Goal: Task Accomplishment & Management: Complete application form

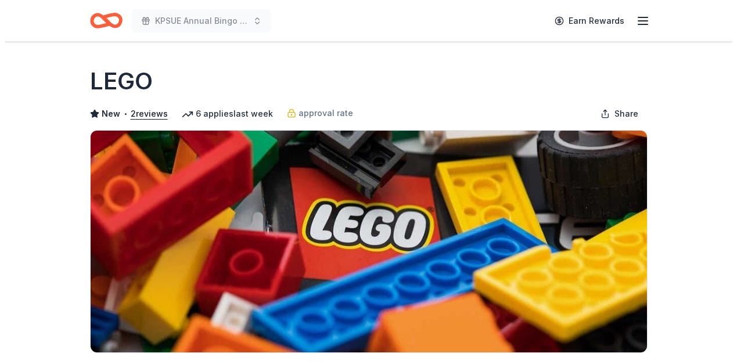
scroll to position [387, 0]
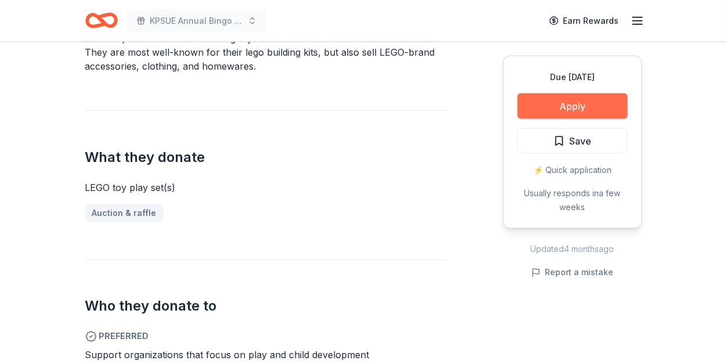
click at [561, 106] on button "Apply" at bounding box center [573, 106] width 110 height 26
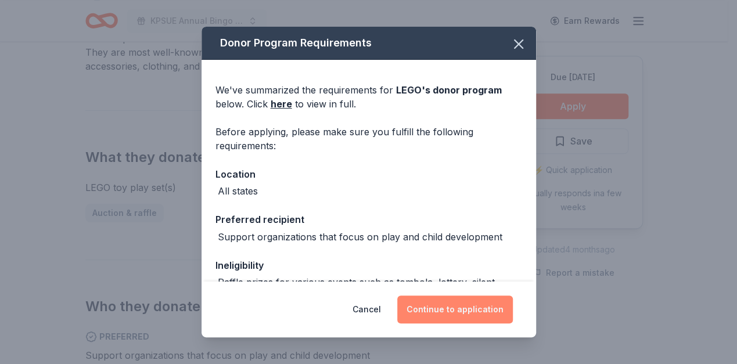
click at [425, 304] on button "Continue to application" at bounding box center [454, 309] width 115 height 28
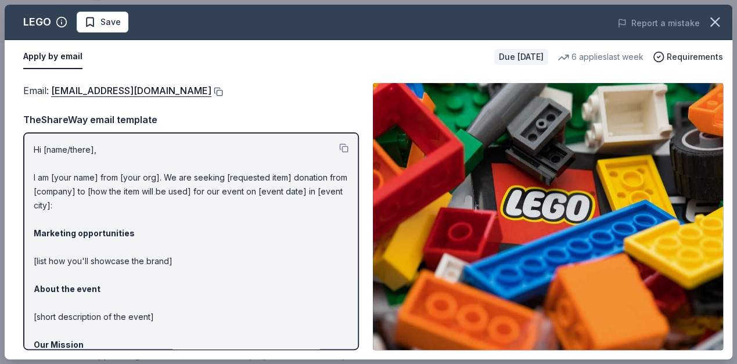
click at [211, 88] on button at bounding box center [217, 91] width 12 height 9
click at [120, 31] on button "Save" at bounding box center [103, 22] width 52 height 21
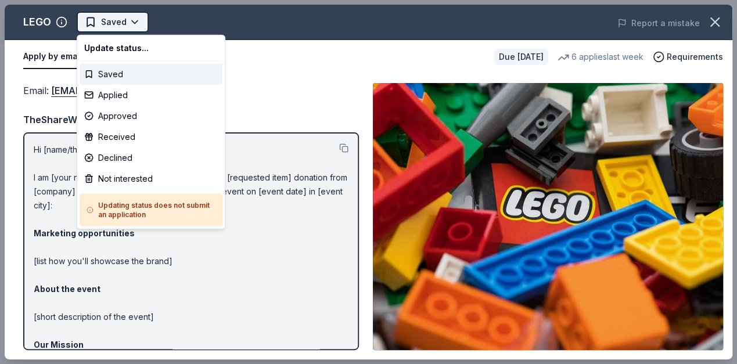
scroll to position [0, 0]
click at [114, 107] on div "Update status... Saved Applied Approved Received Declined Not interested Updati…" at bounding box center [151, 132] width 149 height 194
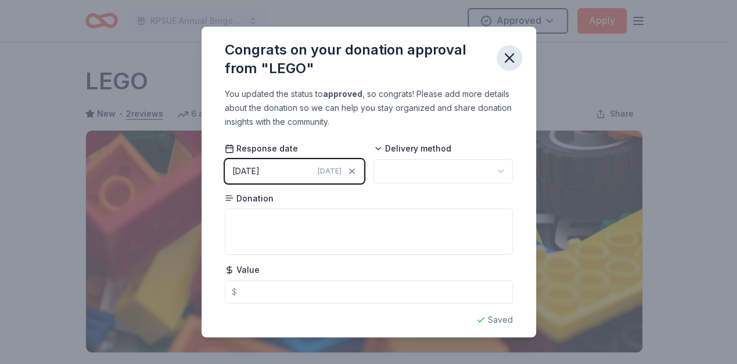
click at [510, 56] on icon "button" at bounding box center [509, 58] width 8 height 8
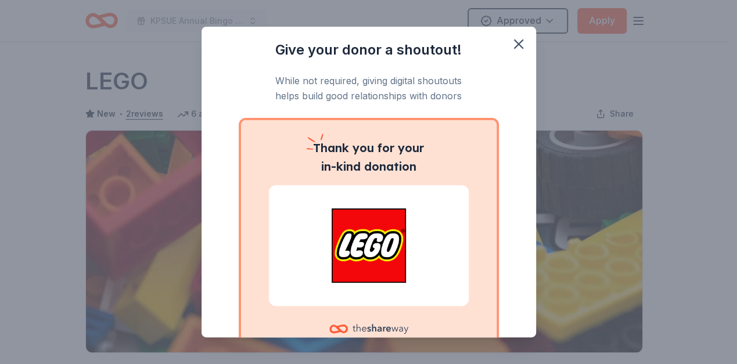
click at [519, 21] on div "Give your donor a shoutout! While not required, giving digital shoutouts helps …" at bounding box center [368, 182] width 737 height 364
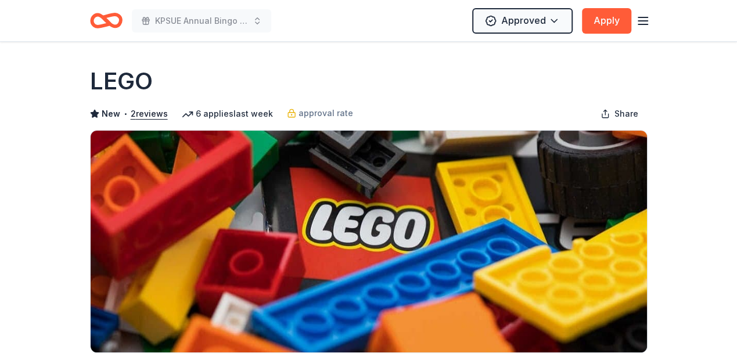
click at [519, 21] on html "KPSUE Annual Bingo Night Approved Apply Due in 25 days Share LEGO New • 2 revie…" at bounding box center [368, 182] width 737 height 364
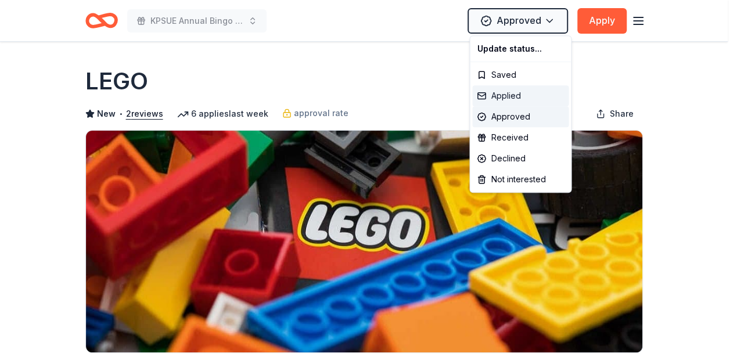
click at [496, 99] on div "Applied" at bounding box center [520, 95] width 96 height 21
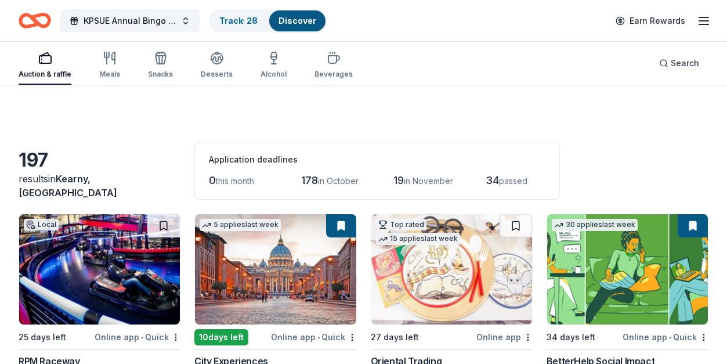
scroll to position [8683, 0]
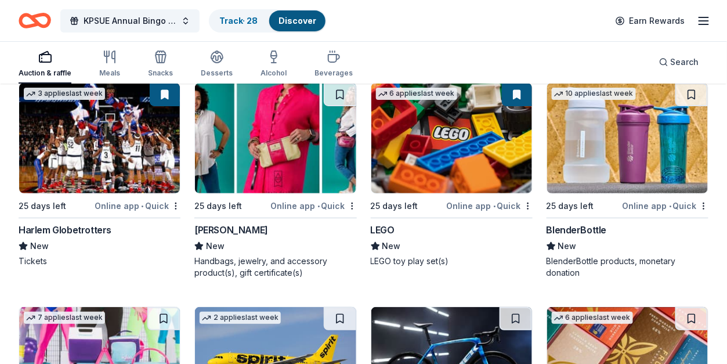
click at [664, 168] on img at bounding box center [627, 138] width 161 height 110
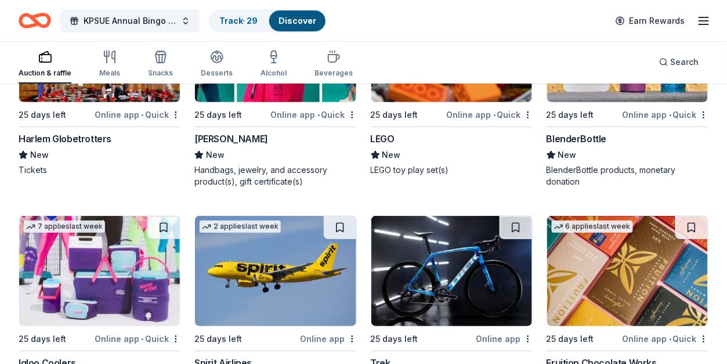
scroll to position [8837, 0]
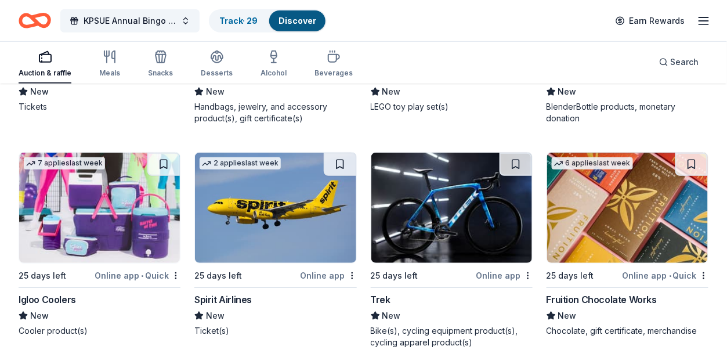
click at [125, 186] on img at bounding box center [99, 208] width 161 height 110
click at [239, 226] on img at bounding box center [275, 208] width 161 height 110
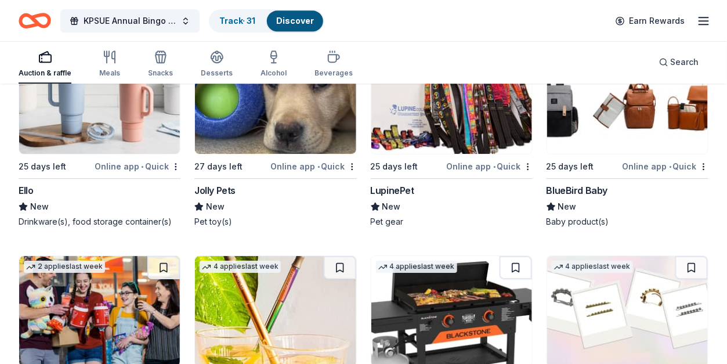
scroll to position [9688, 0]
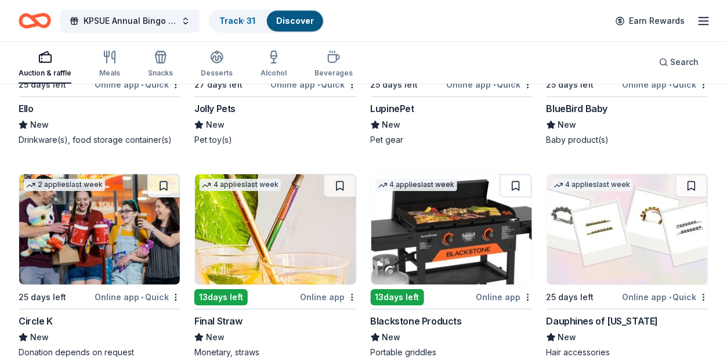
click at [419, 216] on img at bounding box center [451, 229] width 161 height 110
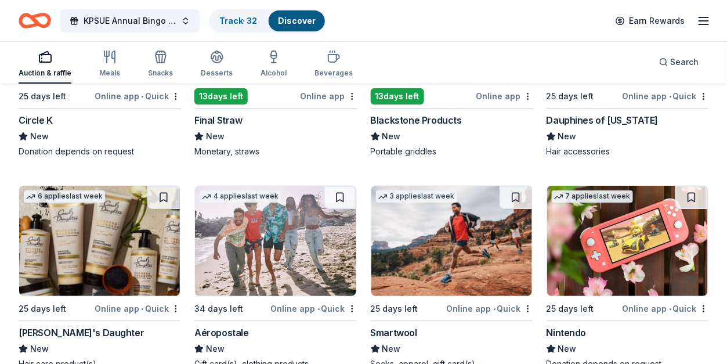
scroll to position [9920, 0]
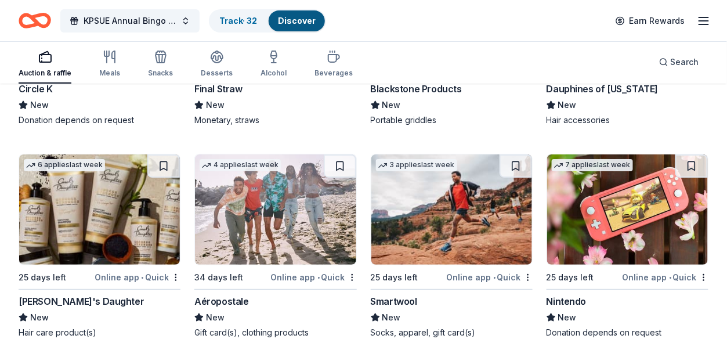
click at [617, 233] on img at bounding box center [627, 209] width 161 height 110
click at [292, 215] on img at bounding box center [275, 209] width 161 height 110
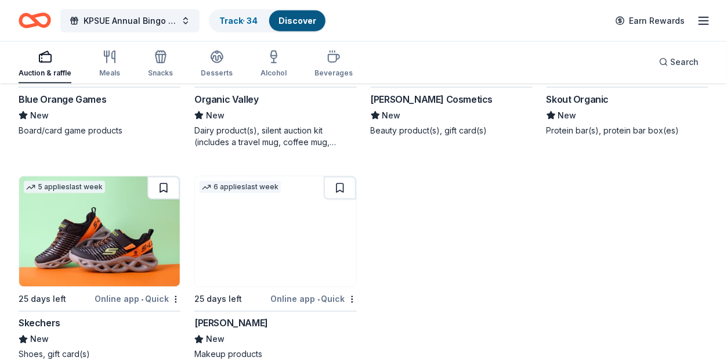
scroll to position [10385, 0]
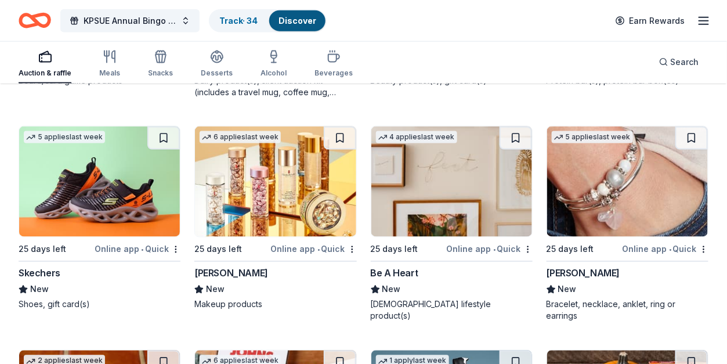
click at [51, 187] on img at bounding box center [99, 182] width 161 height 110
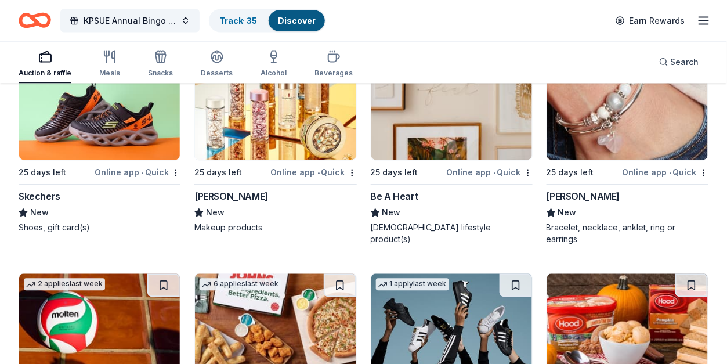
scroll to position [10540, 0]
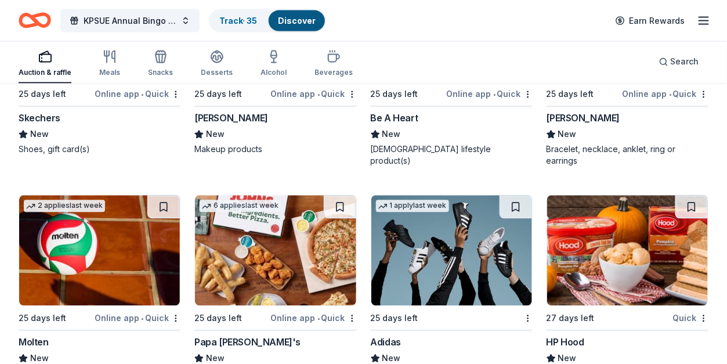
click at [452, 244] on img at bounding box center [451, 251] width 161 height 110
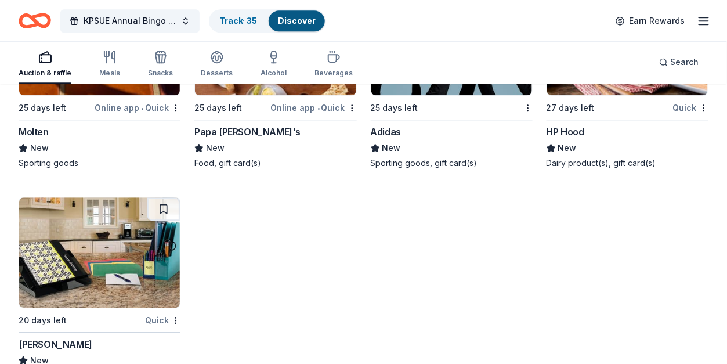
scroll to position [10772, 0]
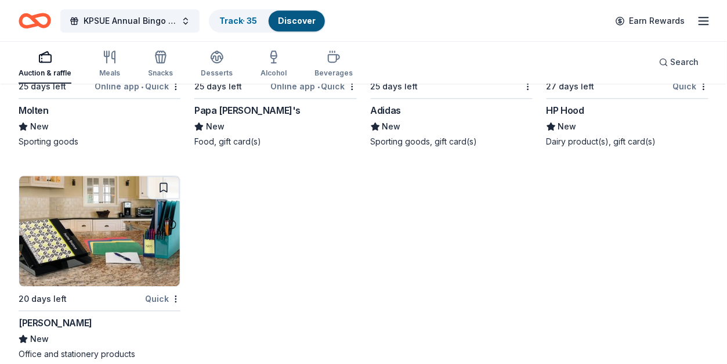
click at [107, 233] on img at bounding box center [99, 231] width 161 height 110
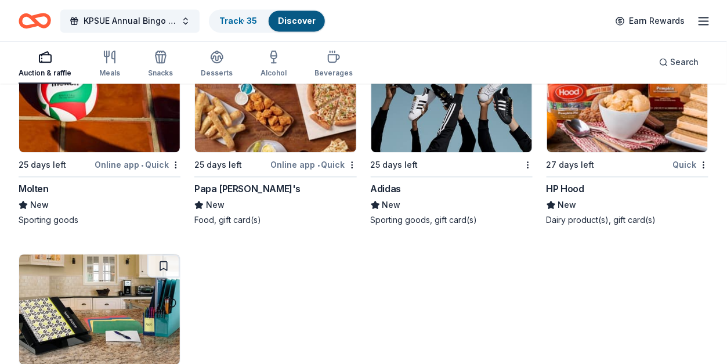
scroll to position [10627, 0]
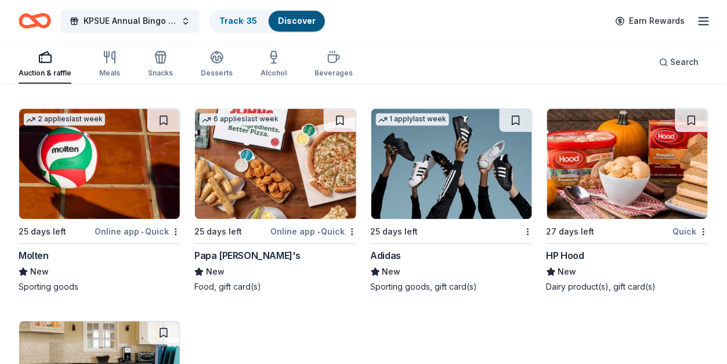
click at [279, 176] on img at bounding box center [275, 164] width 161 height 110
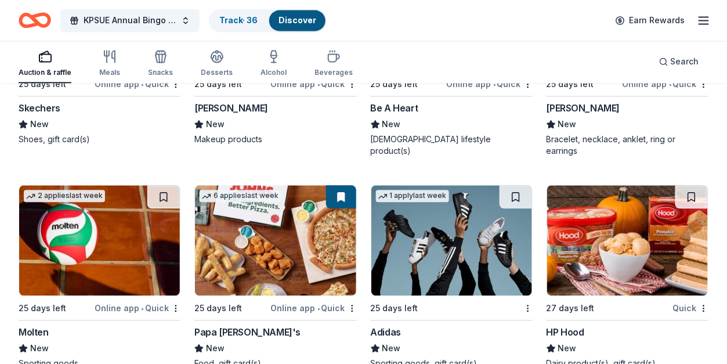
scroll to position [10395, 0]
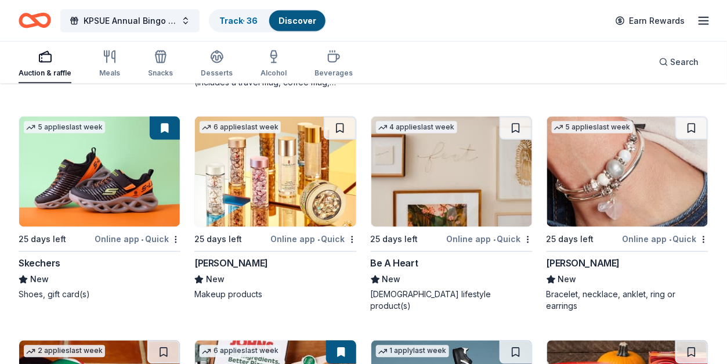
click at [258, 176] on img at bounding box center [275, 172] width 161 height 110
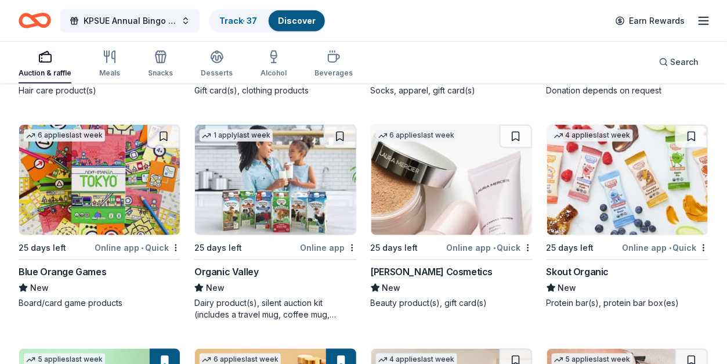
click at [401, 182] on img at bounding box center [451, 180] width 161 height 110
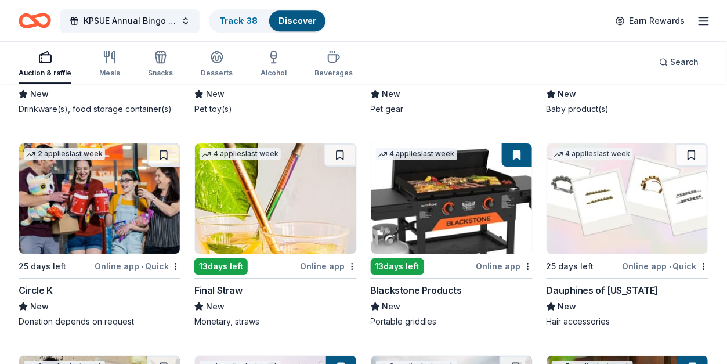
scroll to position [9698, 0]
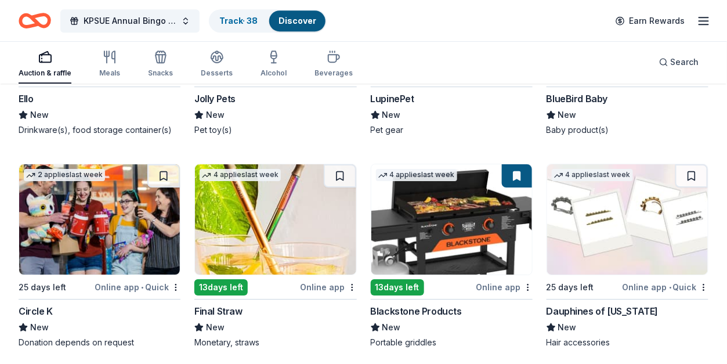
click at [644, 236] on img at bounding box center [627, 219] width 161 height 110
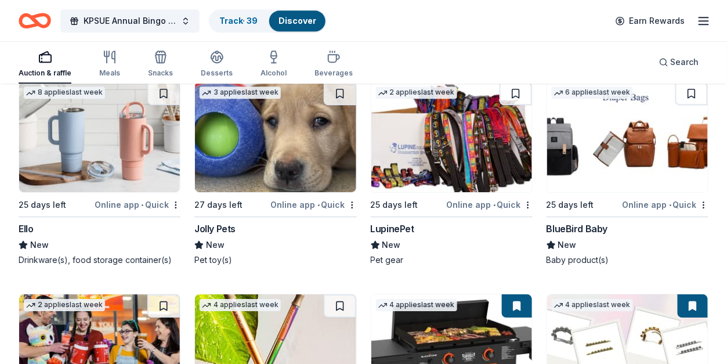
scroll to position [9543, 0]
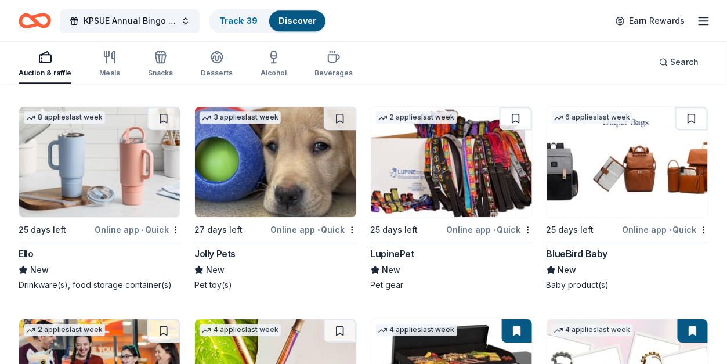
click at [616, 140] on img at bounding box center [627, 162] width 161 height 110
click at [60, 164] on img at bounding box center [99, 162] width 161 height 110
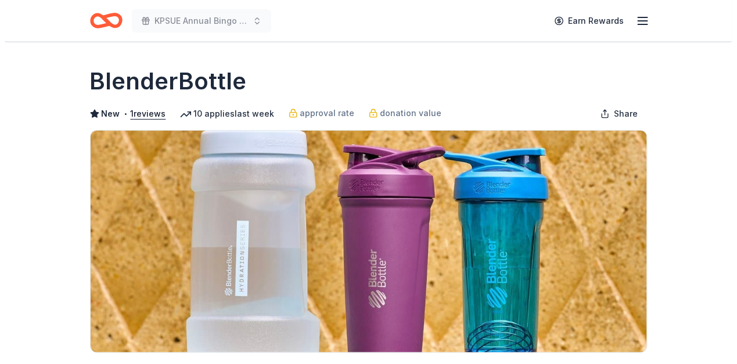
scroll to position [309, 0]
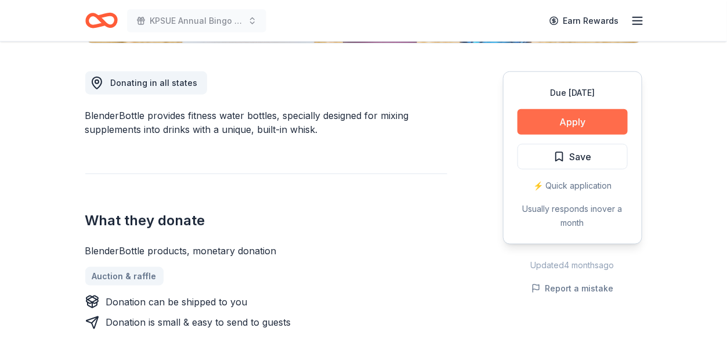
click at [580, 124] on button "Apply" at bounding box center [573, 122] width 110 height 26
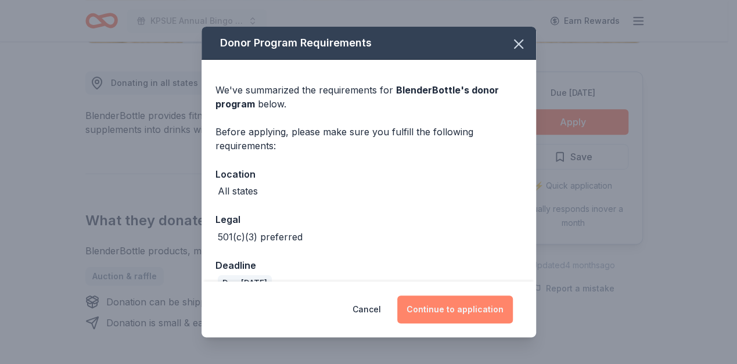
click at [441, 306] on button "Continue to application" at bounding box center [454, 309] width 115 height 28
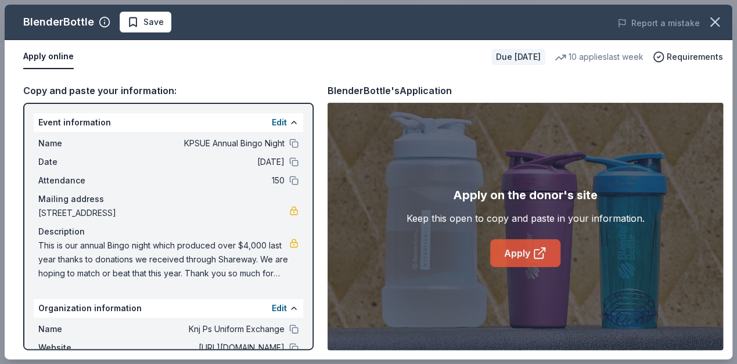
click at [528, 256] on link "Apply" at bounding box center [525, 253] width 70 height 28
click at [139, 24] on span "Save" at bounding box center [145, 22] width 37 height 14
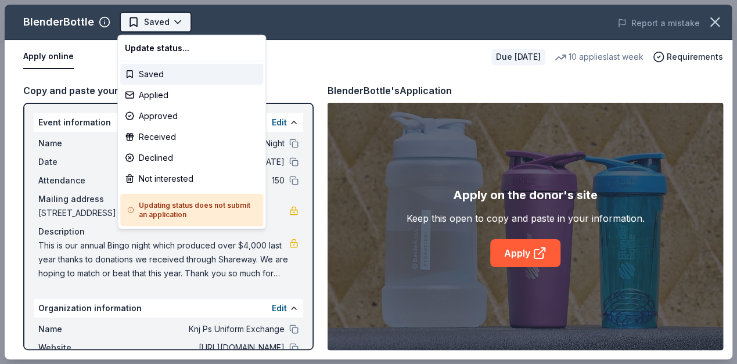
click at [168, 19] on body "KPSUE Annual Bingo Night Saved Apply Due in 25 days Share BlenderBottle New • 1…" at bounding box center [363, 182] width 727 height 364
click at [163, 92] on div "Applied" at bounding box center [191, 95] width 143 height 21
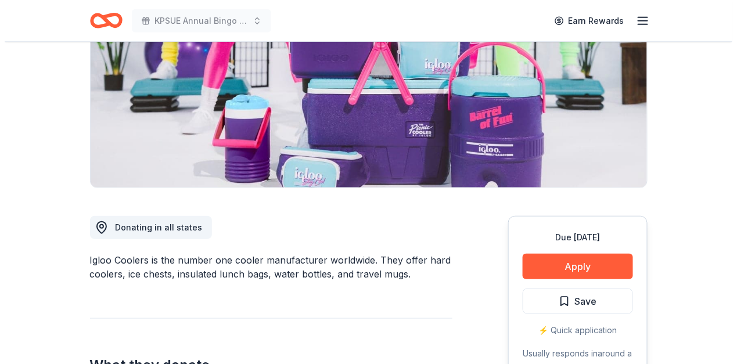
scroll to position [232, 0]
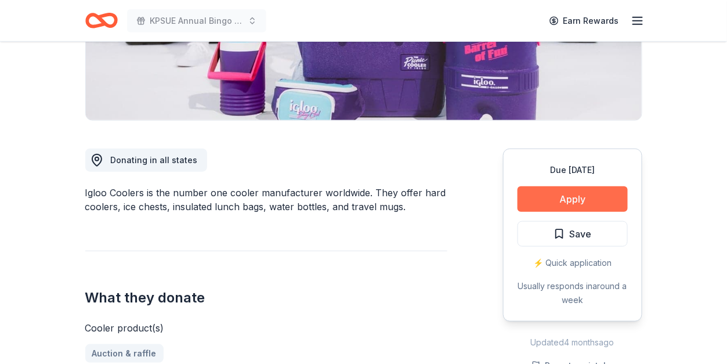
click at [555, 194] on button "Apply" at bounding box center [573, 199] width 110 height 26
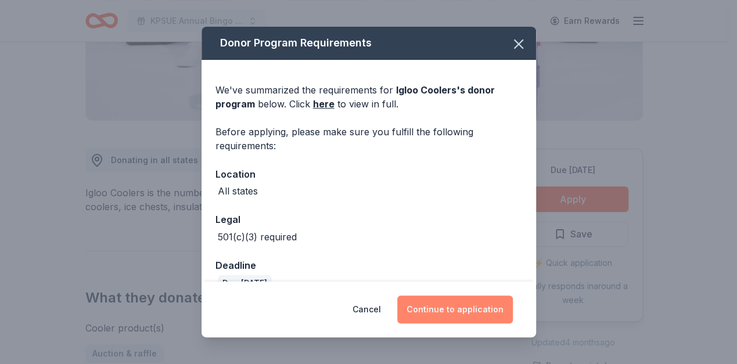
click at [447, 306] on button "Continue to application" at bounding box center [454, 309] width 115 height 28
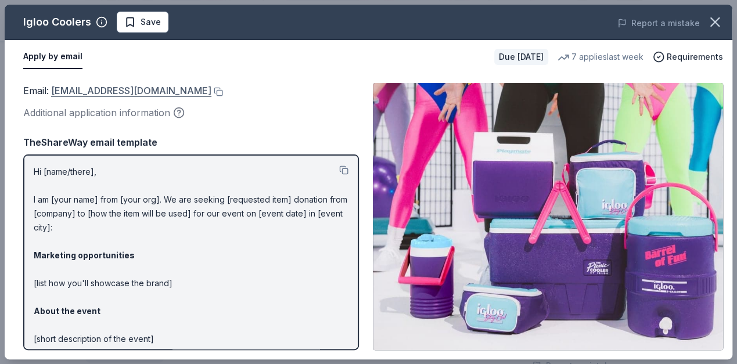
click at [88, 88] on link "donations@igloocorp.com" at bounding box center [131, 90] width 160 height 15
click at [148, 28] on span "Save" at bounding box center [150, 22] width 20 height 14
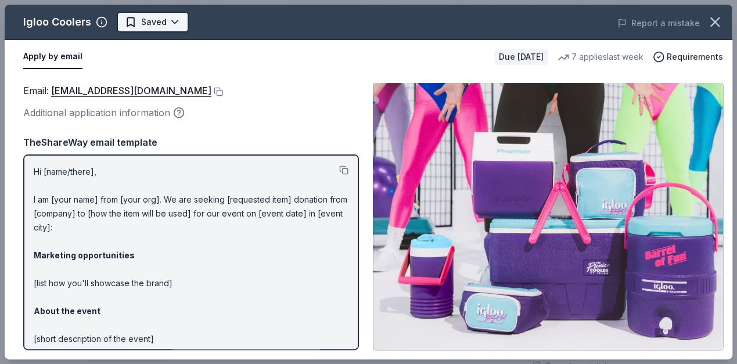
scroll to position [0, 0]
click at [172, 26] on body "KPSUE Annual Bingo Night Earn Rewards Due in 25 days Share Igloo Coolers New • …" at bounding box center [363, 182] width 727 height 364
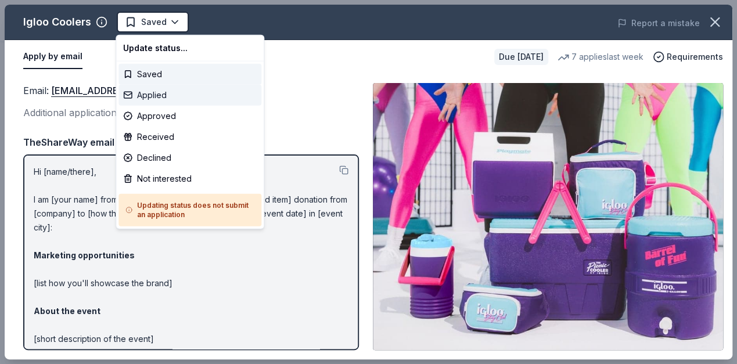
click at [151, 94] on div "Applied" at bounding box center [189, 95] width 143 height 21
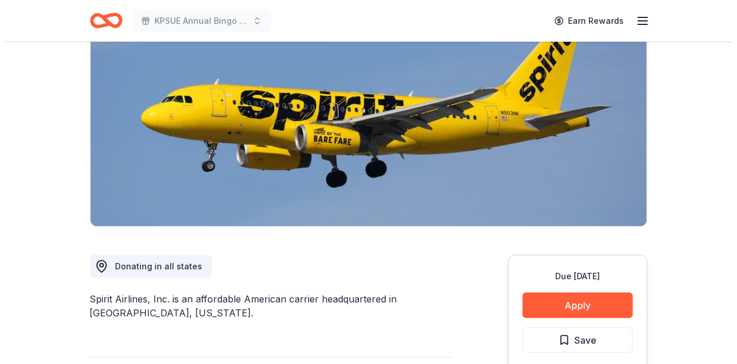
scroll to position [232, 0]
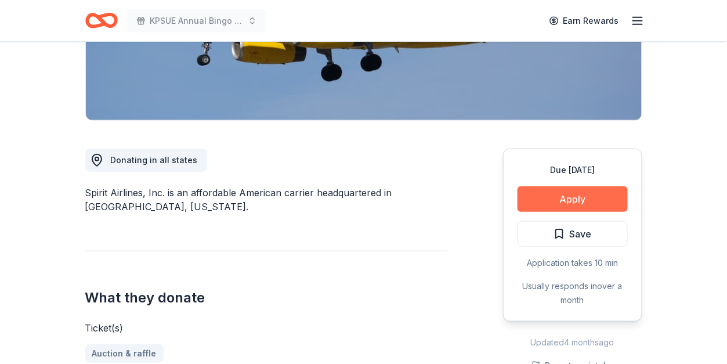
click at [566, 204] on button "Apply" at bounding box center [573, 199] width 110 height 26
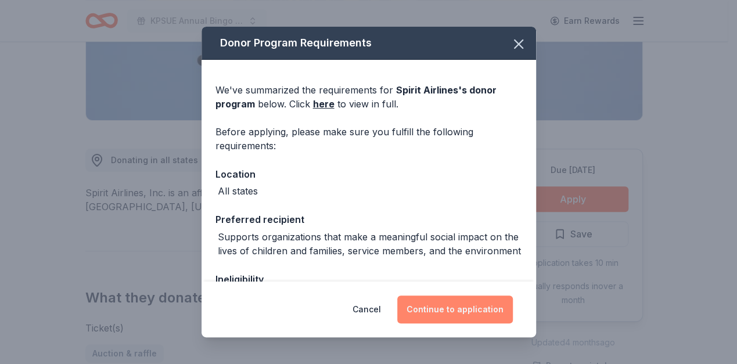
click at [450, 315] on button "Continue to application" at bounding box center [454, 309] width 115 height 28
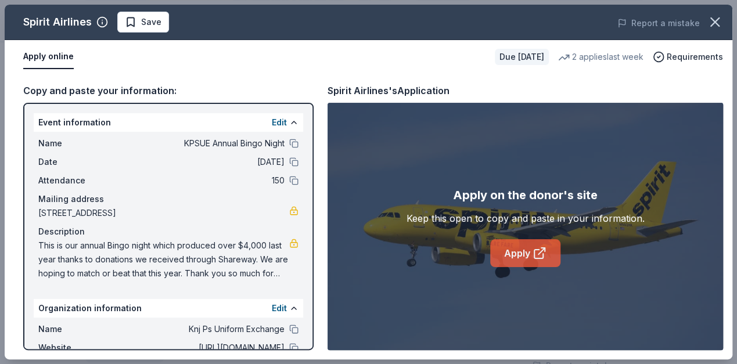
click at [523, 247] on link "Apply" at bounding box center [525, 253] width 70 height 28
click at [135, 26] on span "Save" at bounding box center [143, 22] width 37 height 14
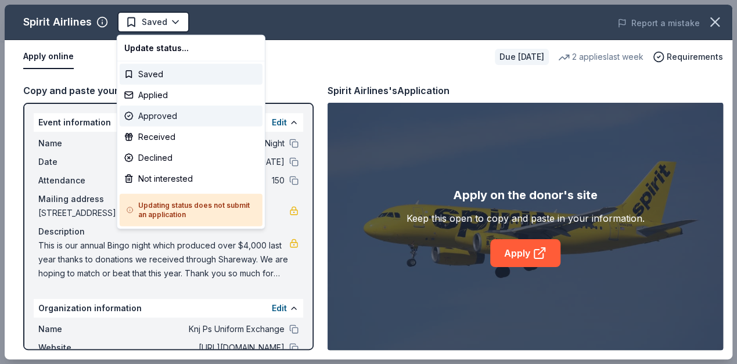
click at [157, 111] on div "Approved" at bounding box center [191, 116] width 143 height 21
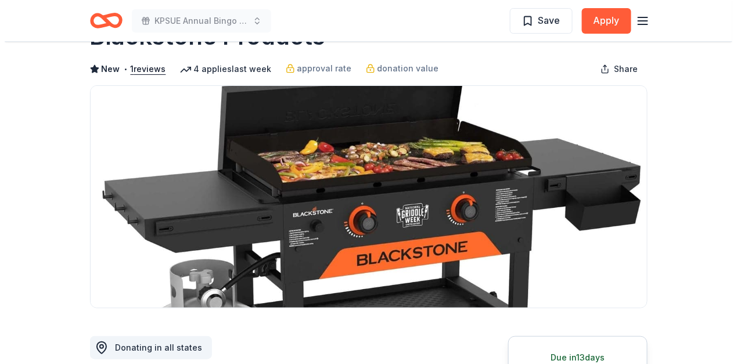
scroll to position [387, 0]
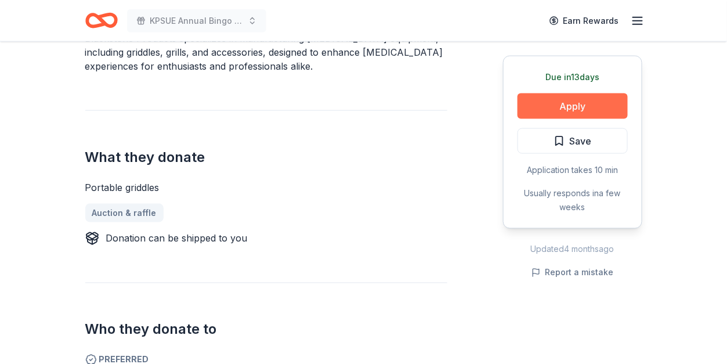
click at [530, 104] on button "Apply" at bounding box center [573, 106] width 110 height 26
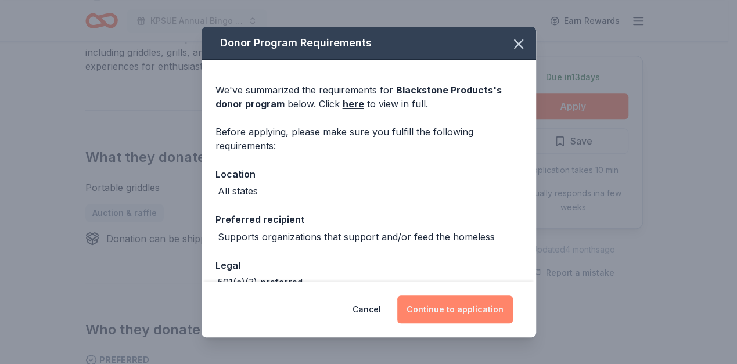
click at [437, 305] on button "Continue to application" at bounding box center [454, 309] width 115 height 28
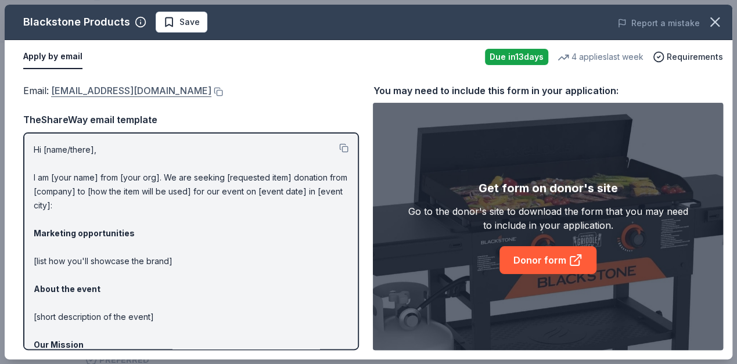
click at [178, 92] on link "donations@blackstoneproducts.com" at bounding box center [131, 90] width 160 height 15
click at [174, 27] on span "Save" at bounding box center [181, 22] width 37 height 14
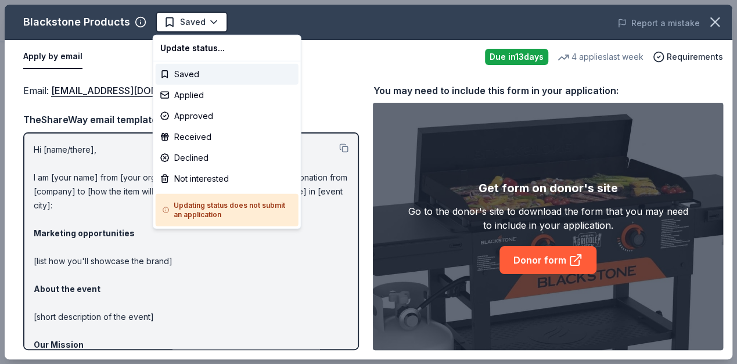
click at [174, 27] on body "KPSUE Annual Bingo Night Earn Rewards Due in 13 days Share Blackstone Products …" at bounding box center [363, 182] width 727 height 364
click at [197, 96] on div "Applied" at bounding box center [227, 95] width 143 height 21
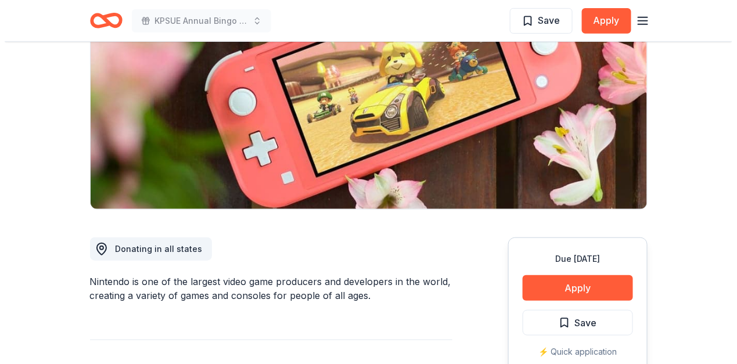
scroll to position [232, 0]
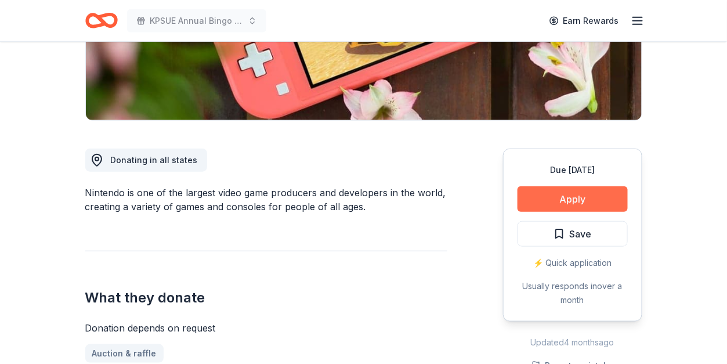
click at [584, 192] on button "Apply" at bounding box center [573, 199] width 110 height 26
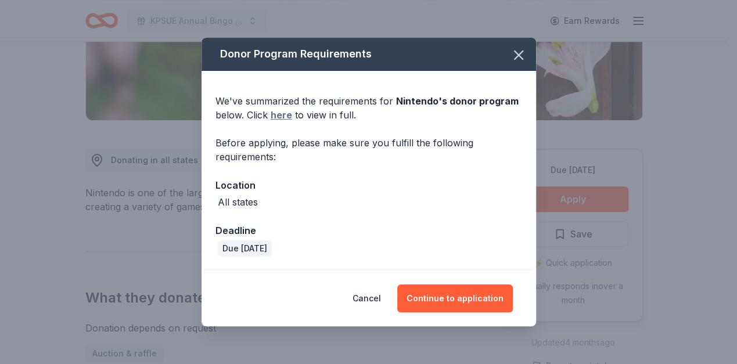
click at [282, 113] on link "here" at bounding box center [280, 115] width 21 height 14
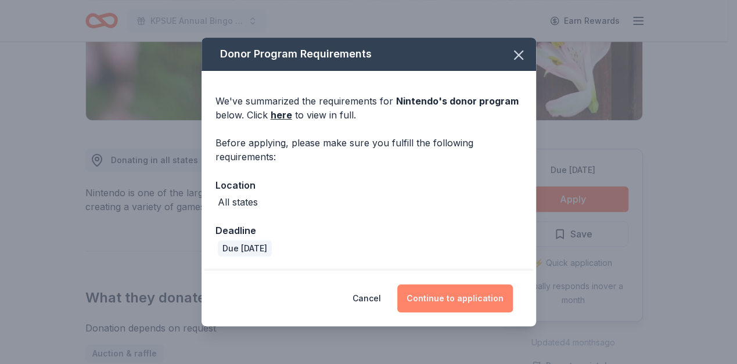
click at [479, 301] on button "Continue to application" at bounding box center [454, 298] width 115 height 28
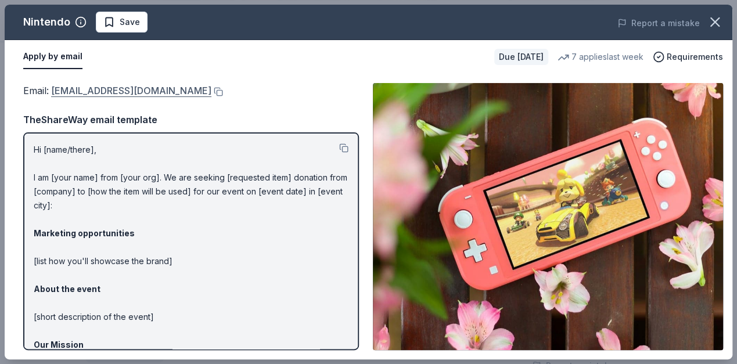
click at [135, 95] on link "[EMAIL_ADDRESS][DOMAIN_NAME]" at bounding box center [131, 90] width 160 height 15
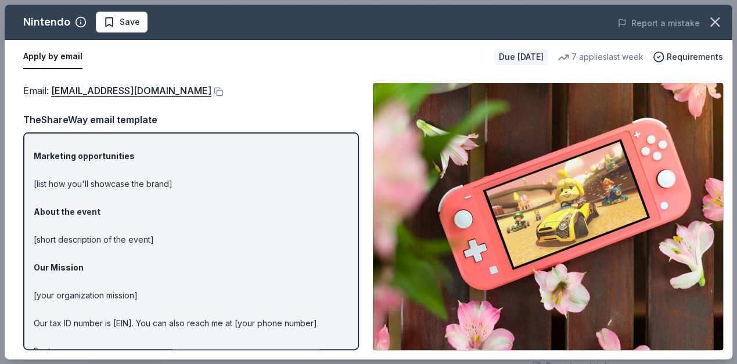
scroll to position [109, 0]
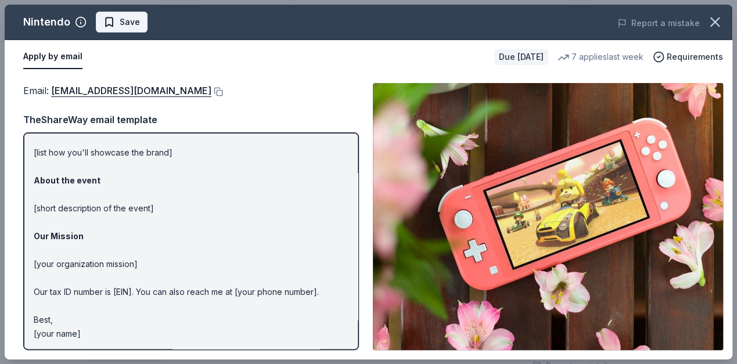
click at [125, 20] on span "Save" at bounding box center [130, 22] width 20 height 14
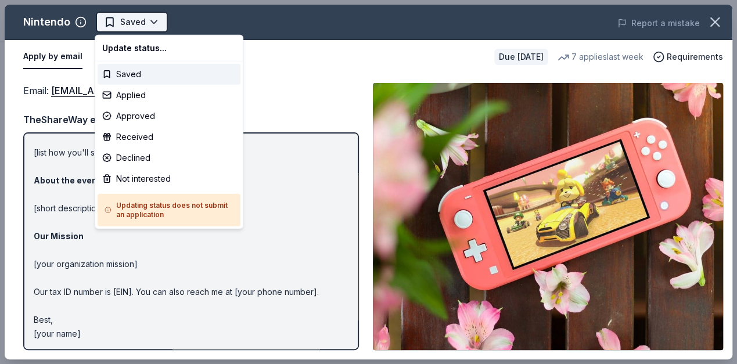
scroll to position [0, 0]
click at [149, 23] on body "KPSUE Annual Bingo Night Saved Apply Due [DATE] Share Nintendo New 7 applies la…" at bounding box center [363, 182] width 727 height 364
click at [145, 94] on div "Applied" at bounding box center [169, 95] width 143 height 21
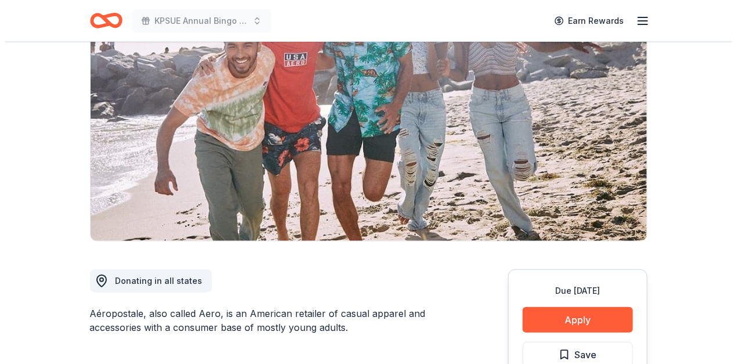
scroll to position [154, 0]
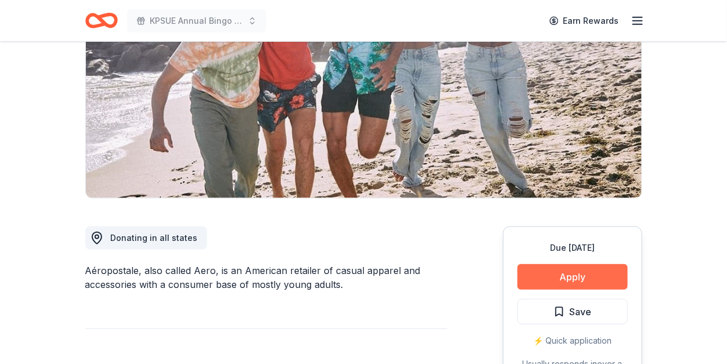
click at [544, 275] on button "Apply" at bounding box center [573, 277] width 110 height 26
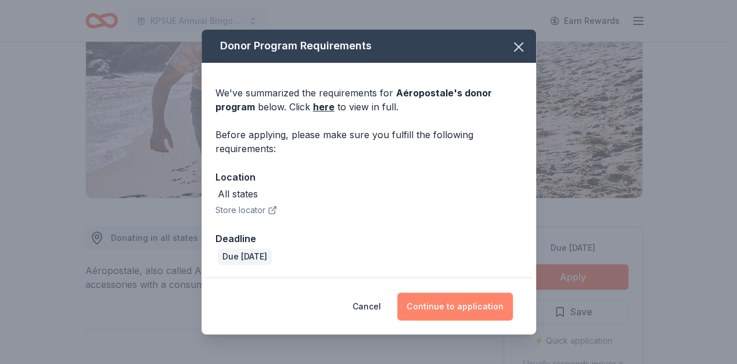
click at [428, 308] on button "Continue to application" at bounding box center [454, 307] width 115 height 28
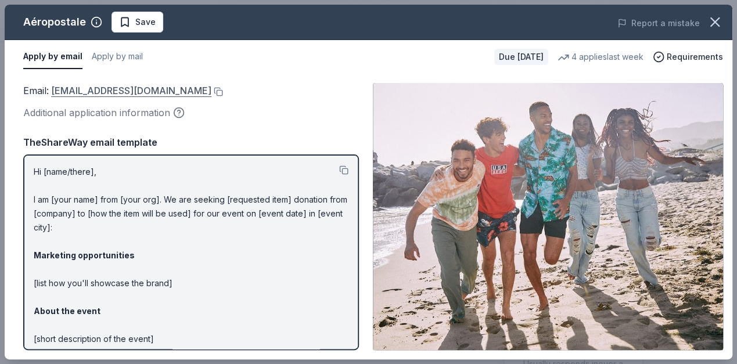
click at [131, 89] on link "charitabledonations@aeropostale.com" at bounding box center [131, 90] width 160 height 15
click at [130, 24] on span "Save" at bounding box center [137, 22] width 37 height 14
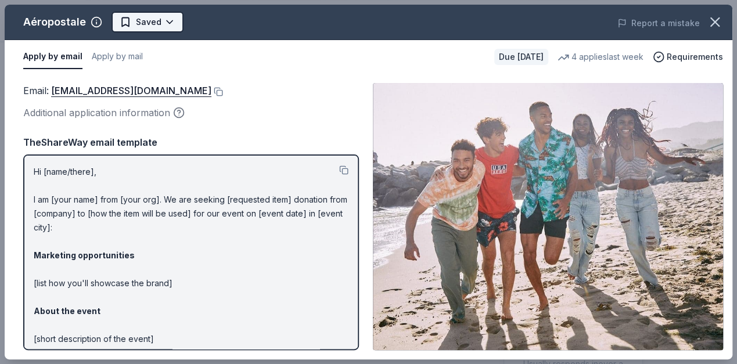
click at [166, 25] on body "KPSUE Annual Bingo Night Earn Rewards Due in 34 days Share Aéropostale New 4 ap…" at bounding box center [363, 28] width 727 height 364
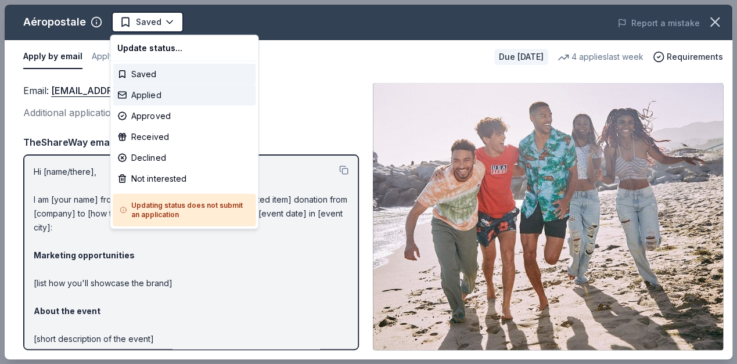
click at [140, 92] on div "Applied" at bounding box center [184, 95] width 143 height 21
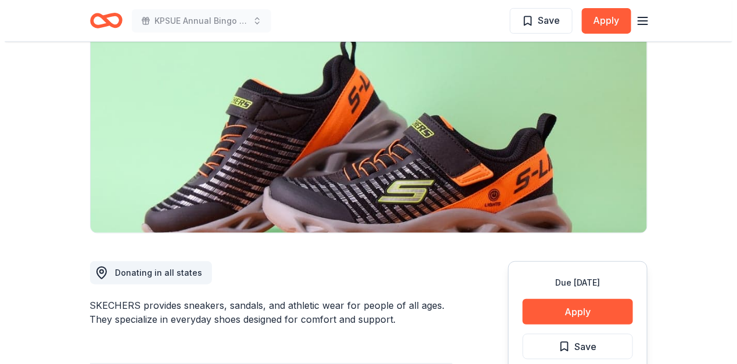
scroll to position [154, 0]
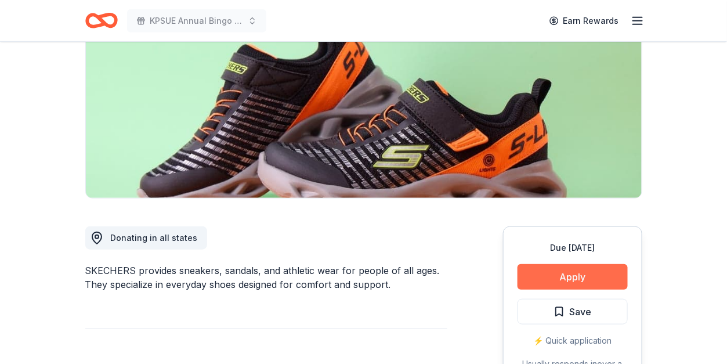
click at [562, 270] on button "Apply" at bounding box center [573, 277] width 110 height 26
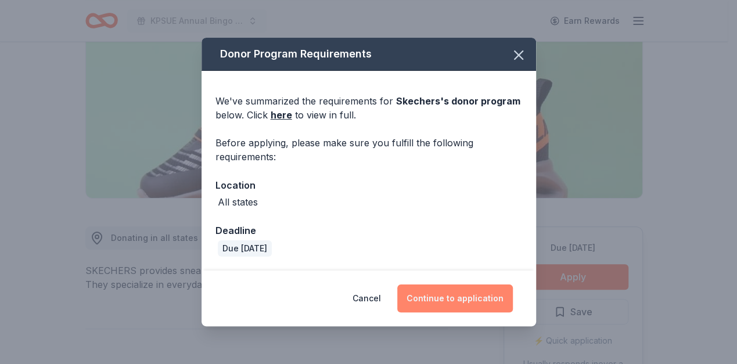
click at [457, 308] on button "Continue to application" at bounding box center [454, 298] width 115 height 28
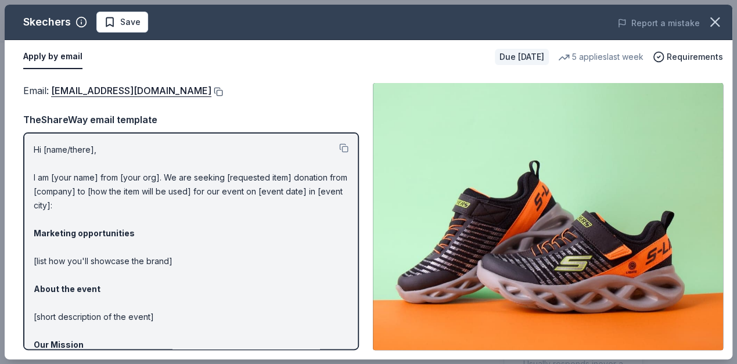
click at [211, 92] on button at bounding box center [217, 91] width 12 height 9
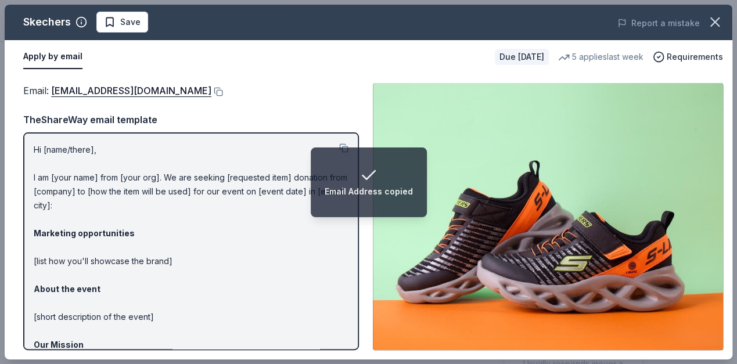
click at [136, 29] on button "Save" at bounding box center [122, 22] width 52 height 21
click at [152, 20] on body "Email Address copied KPSUE Annual Bingo Night Earn Rewards Due [DATE] Share Ske…" at bounding box center [363, 182] width 727 height 364
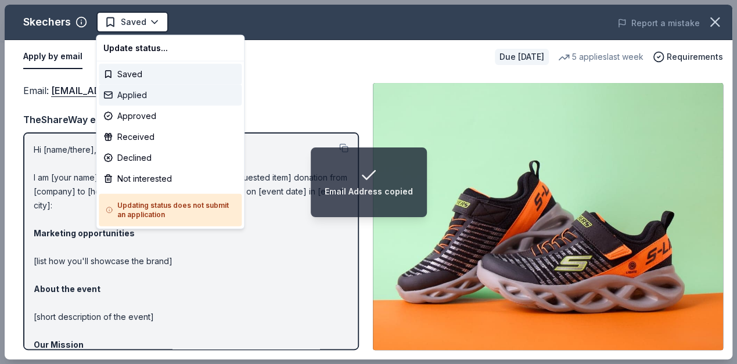
click at [152, 91] on div "Applied" at bounding box center [170, 95] width 143 height 21
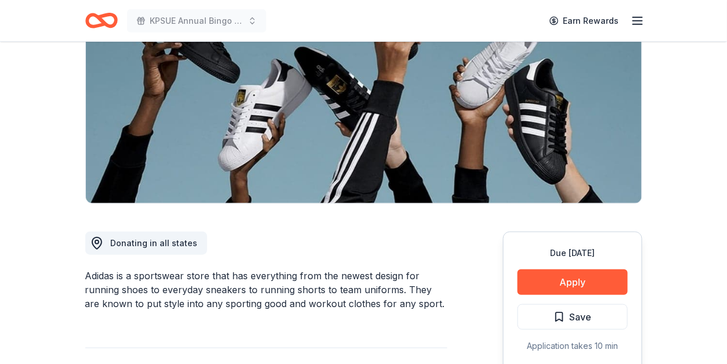
scroll to position [232, 0]
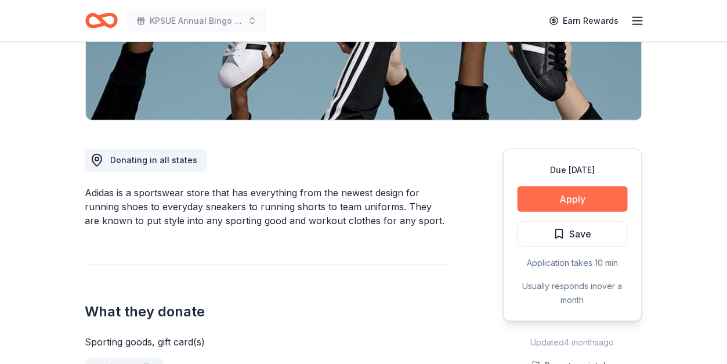
click at [536, 196] on button "Apply" at bounding box center [573, 199] width 110 height 26
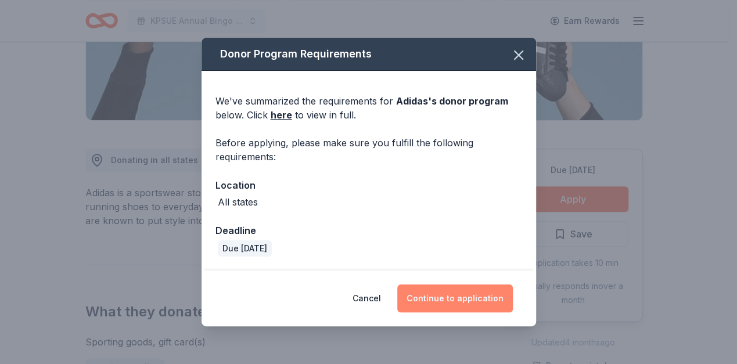
click at [463, 291] on button "Continue to application" at bounding box center [454, 298] width 115 height 28
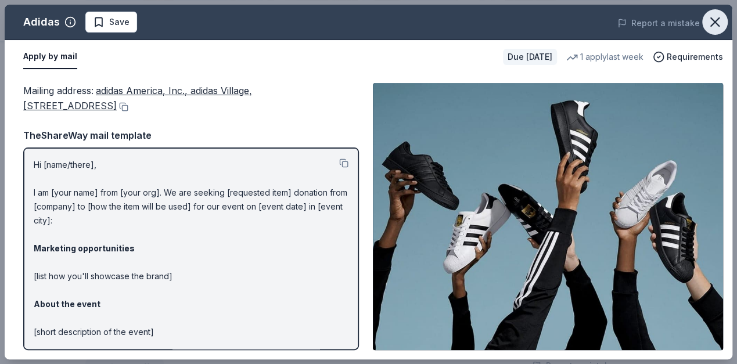
click at [714, 21] on icon "button" at bounding box center [714, 22] width 8 height 8
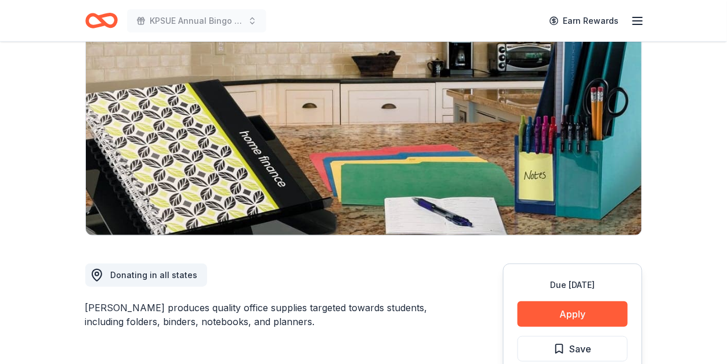
scroll to position [232, 0]
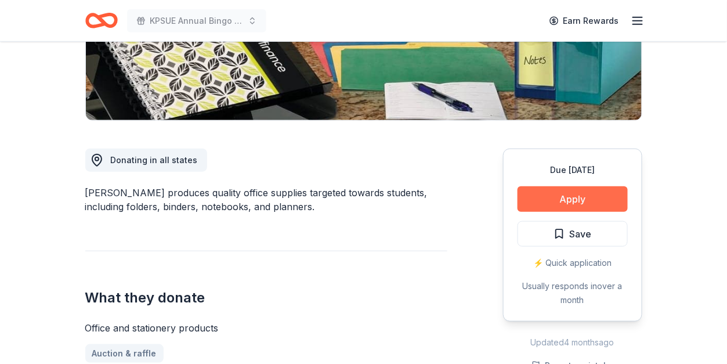
click at [576, 196] on button "Apply" at bounding box center [573, 199] width 110 height 26
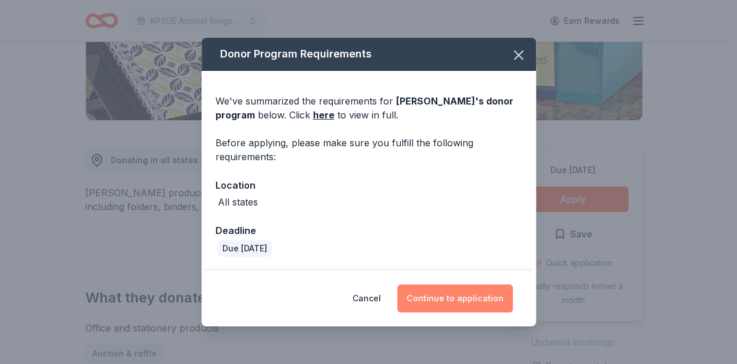
click at [453, 303] on button "Continue to application" at bounding box center [454, 298] width 115 height 28
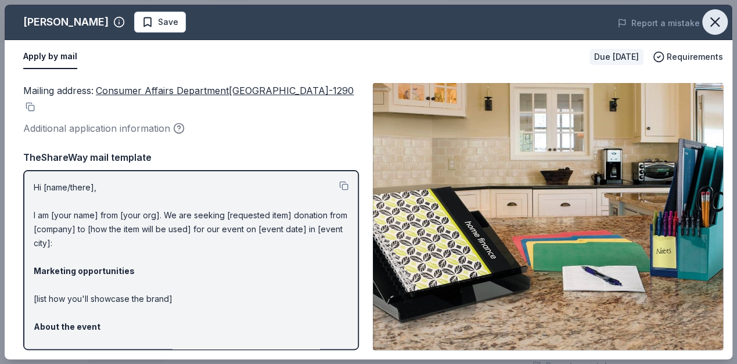
click at [707, 26] on icon "button" at bounding box center [714, 22] width 16 height 16
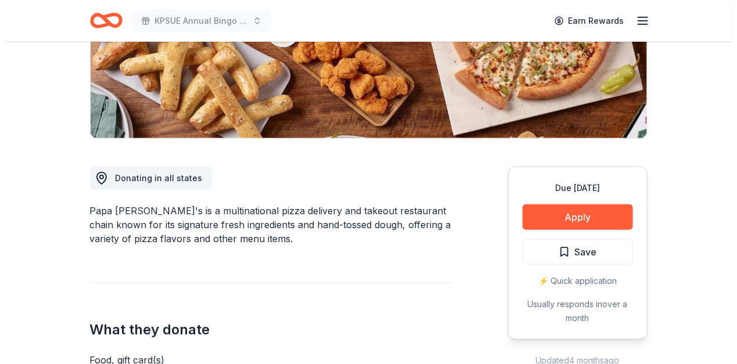
scroll to position [309, 0]
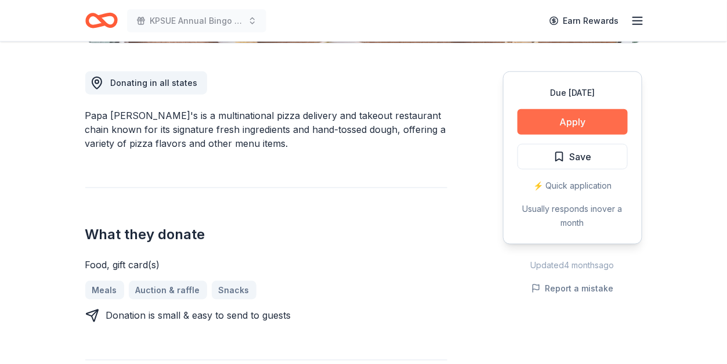
click at [551, 114] on button "Apply" at bounding box center [573, 122] width 110 height 26
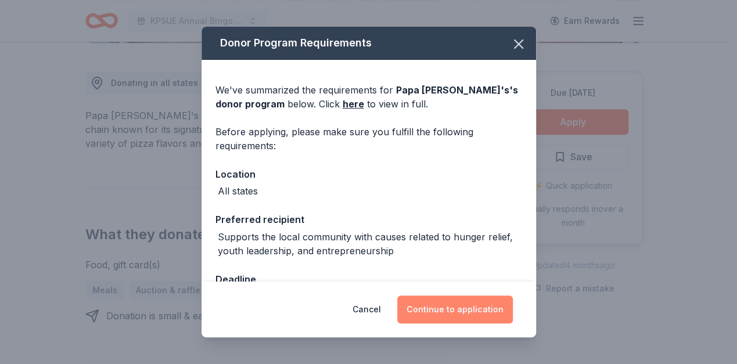
click at [451, 310] on button "Continue to application" at bounding box center [454, 309] width 115 height 28
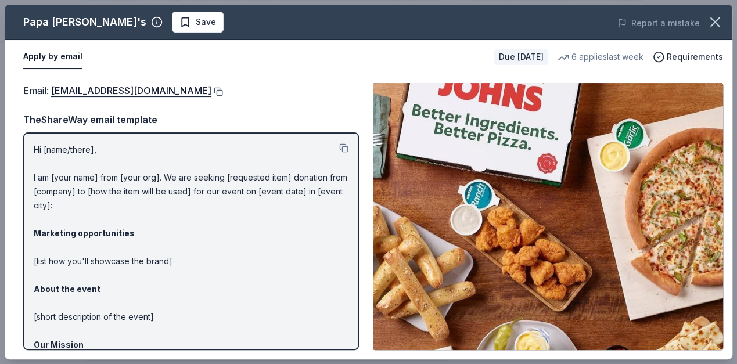
click at [211, 91] on button at bounding box center [217, 91] width 12 height 9
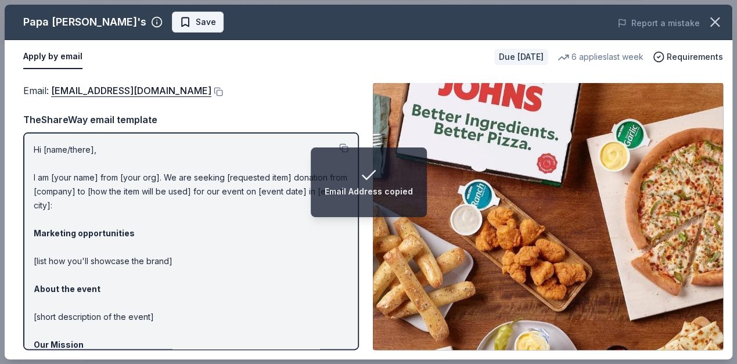
click at [179, 20] on span "Save" at bounding box center [197, 22] width 37 height 14
click at [165, 20] on body "Email Address copied KPSUE Annual Bingo Night Earn Rewards Due in 25 days Share…" at bounding box center [363, 182] width 727 height 364
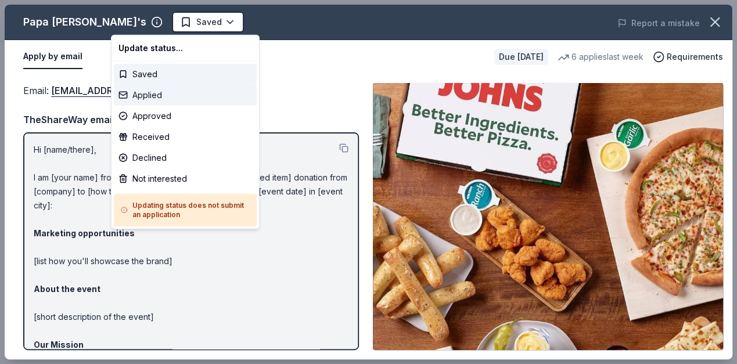
click at [152, 91] on div "Applied" at bounding box center [185, 95] width 143 height 21
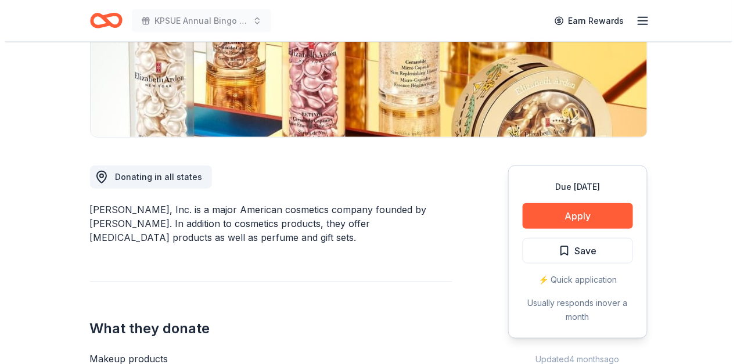
scroll to position [309, 0]
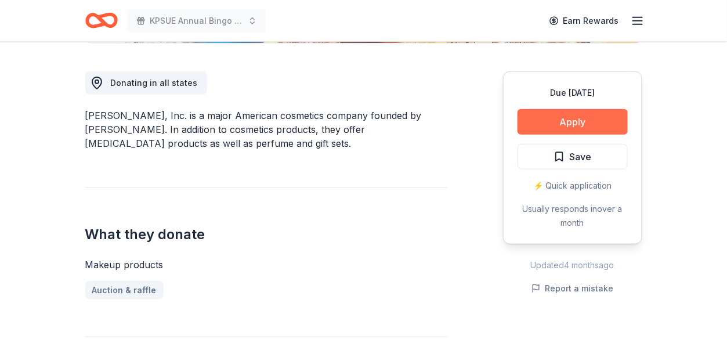
click at [536, 118] on button "Apply" at bounding box center [573, 122] width 110 height 26
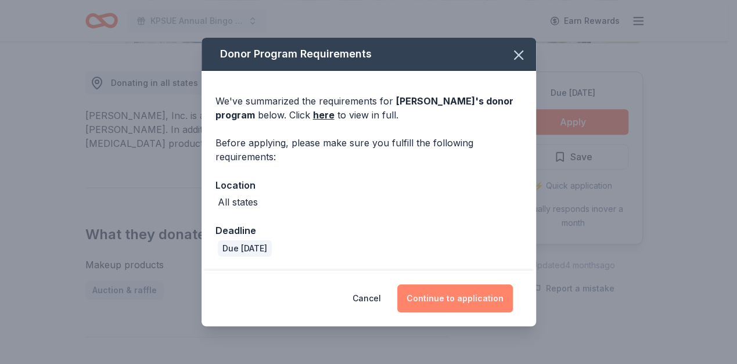
click at [443, 297] on button "Continue to application" at bounding box center [454, 298] width 115 height 28
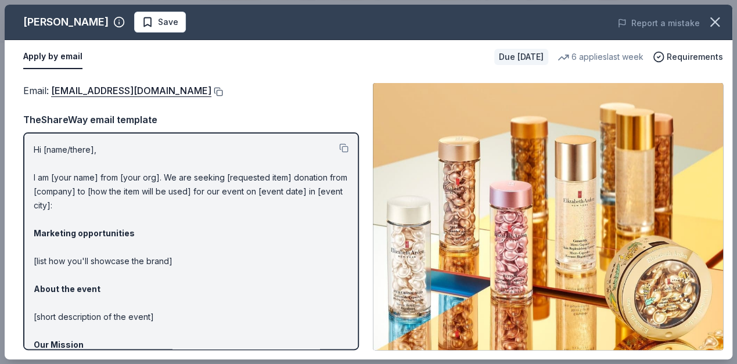
click at [221, 88] on button at bounding box center [217, 91] width 12 height 9
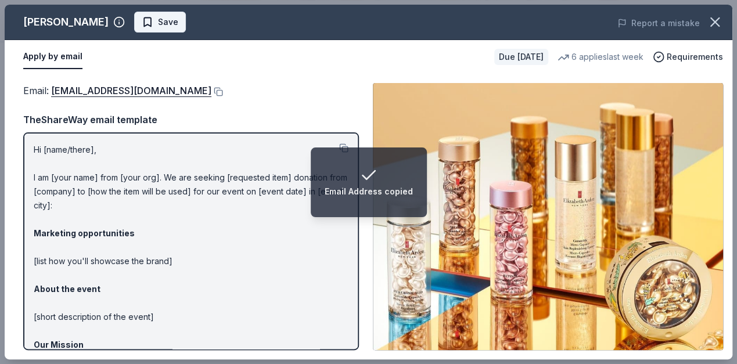
click at [142, 21] on span "Save" at bounding box center [160, 22] width 37 height 14
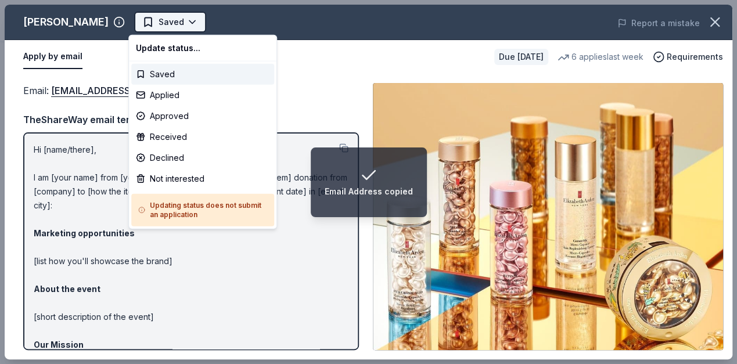
scroll to position [0, 0]
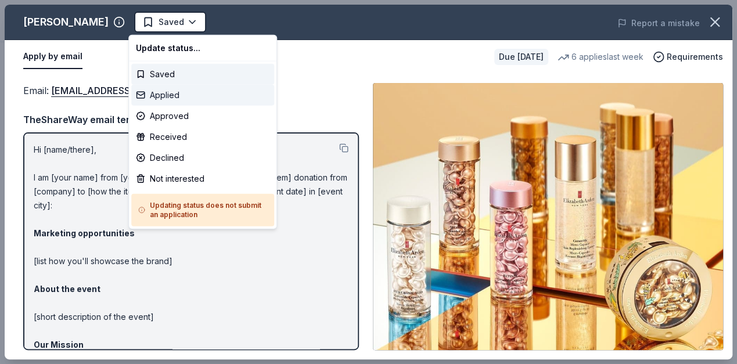
click at [178, 96] on div "Applied" at bounding box center [202, 95] width 143 height 21
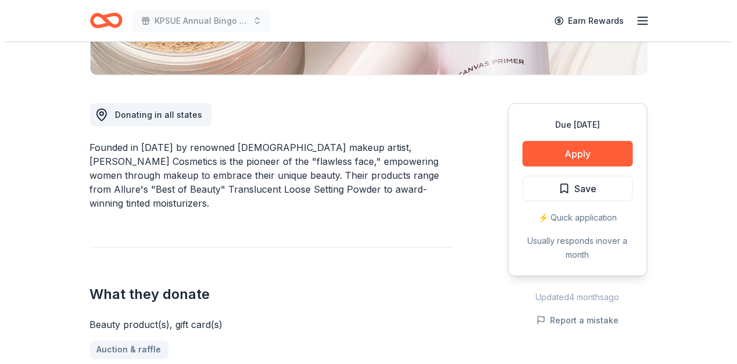
scroll to position [387, 0]
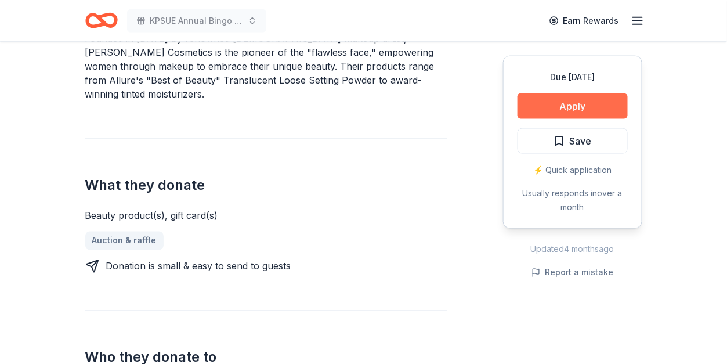
click at [562, 100] on button "Apply" at bounding box center [573, 106] width 110 height 26
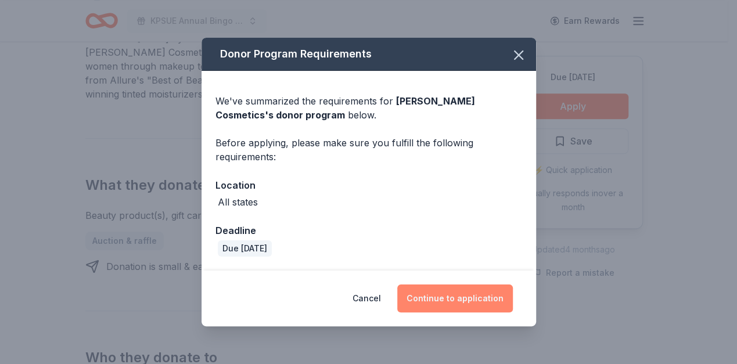
click at [457, 292] on button "Continue to application" at bounding box center [454, 298] width 115 height 28
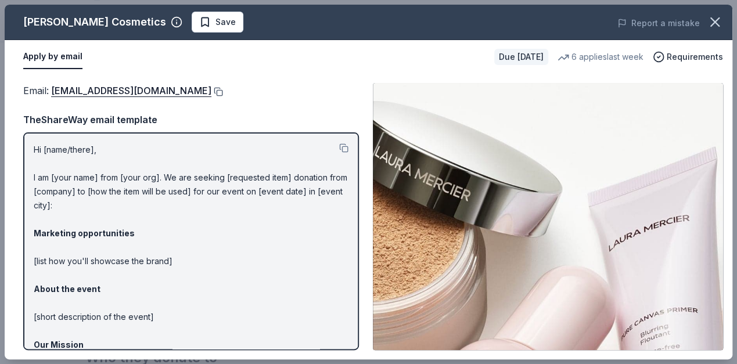
click at [211, 91] on button at bounding box center [217, 91] width 12 height 9
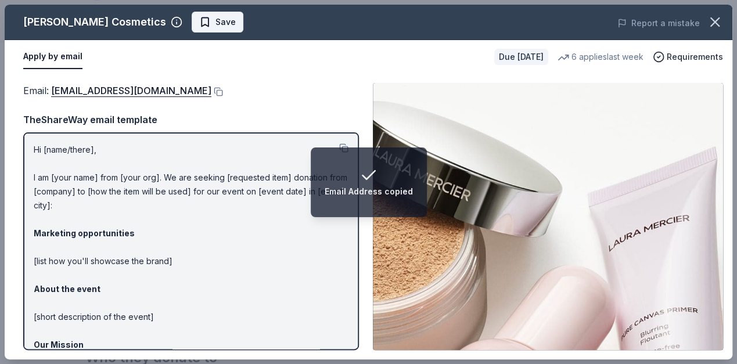
click at [199, 23] on span "Save" at bounding box center [217, 22] width 37 height 14
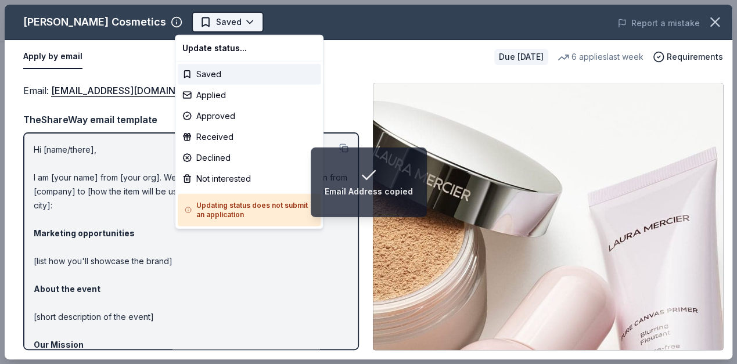
scroll to position [0, 0]
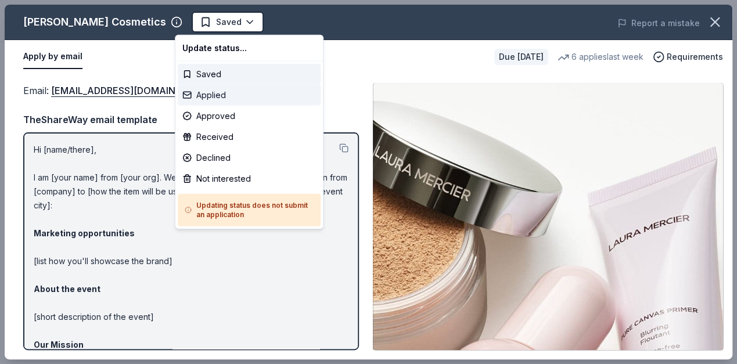
click at [221, 90] on div "Applied" at bounding box center [249, 95] width 143 height 21
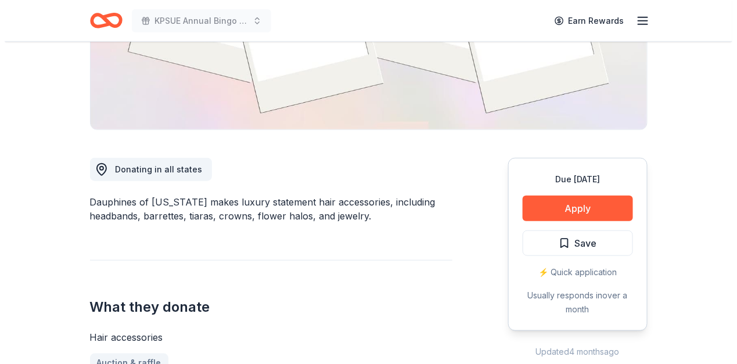
scroll to position [232, 0]
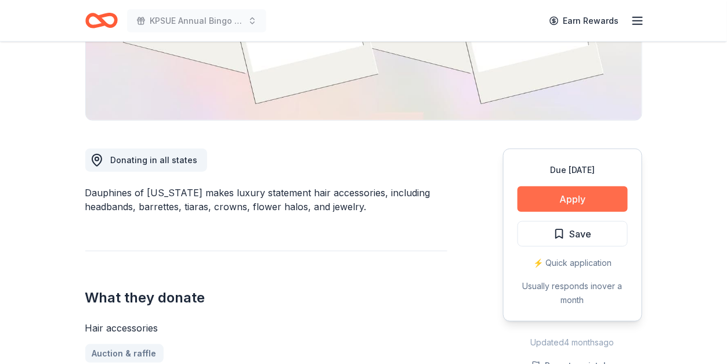
click at [553, 190] on button "Apply" at bounding box center [573, 199] width 110 height 26
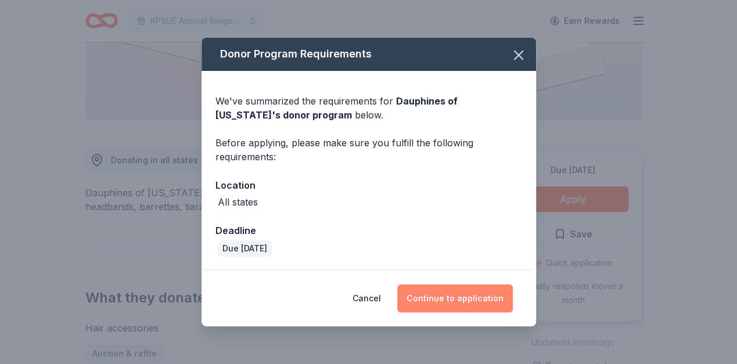
click at [447, 288] on button "Continue to application" at bounding box center [454, 298] width 115 height 28
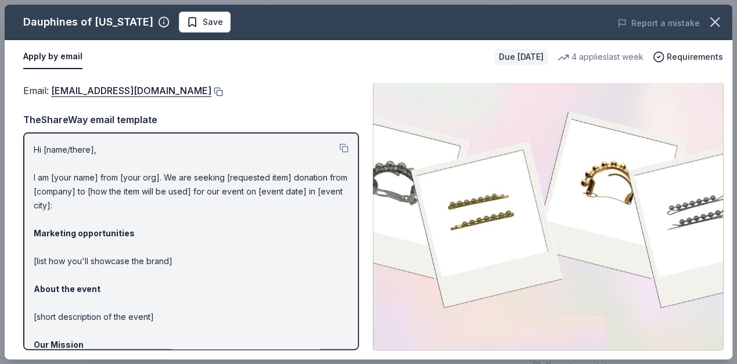
click at [223, 89] on button at bounding box center [217, 91] width 12 height 9
click at [186, 22] on span "Save" at bounding box center [204, 22] width 37 height 14
click at [224, 15] on body "KPSUE Annual Bingo Night Earn Rewards Due in 25 days Share Dauphines of New Yor…" at bounding box center [363, 182] width 727 height 364
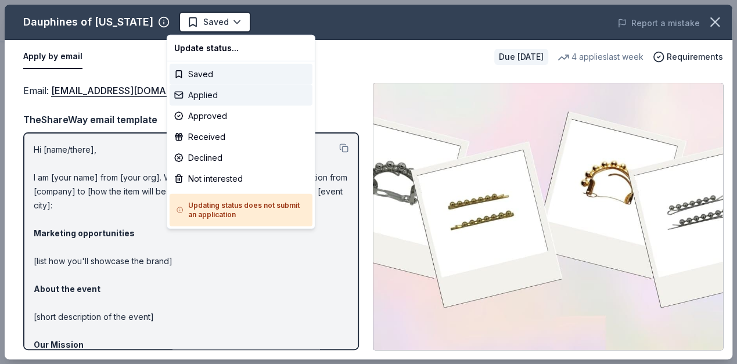
click at [215, 88] on div "Applied" at bounding box center [240, 95] width 143 height 21
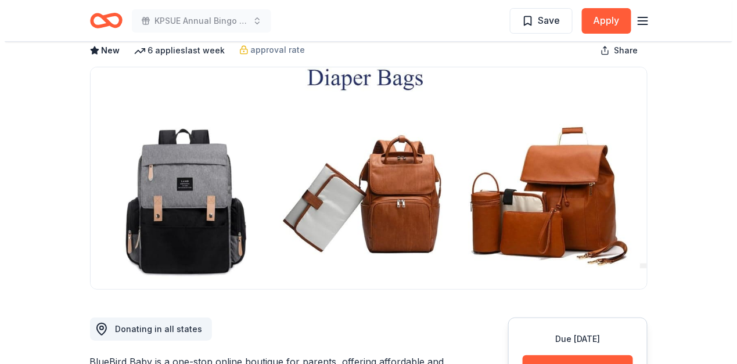
scroll to position [154, 0]
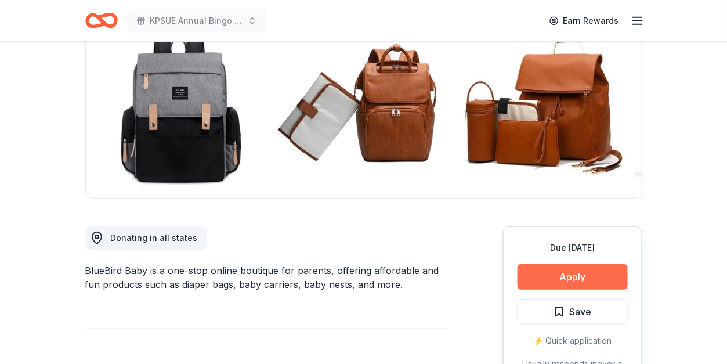
click at [573, 272] on button "Apply" at bounding box center [573, 277] width 110 height 26
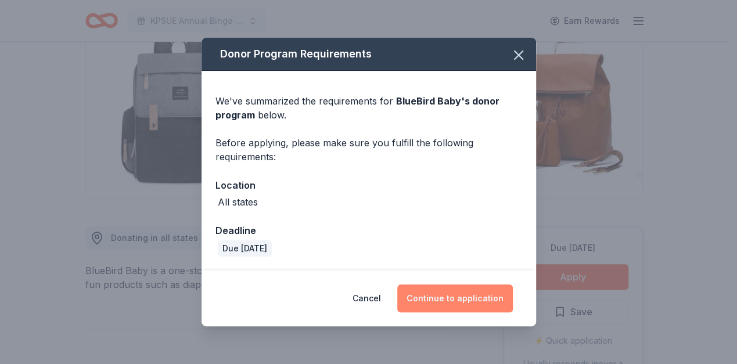
click at [441, 299] on button "Continue to application" at bounding box center [454, 298] width 115 height 28
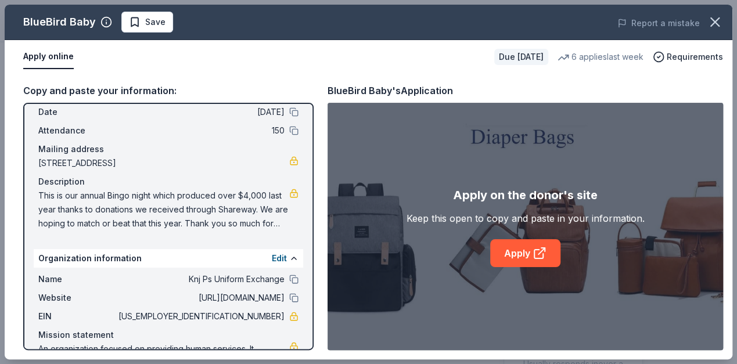
scroll to position [84, 0]
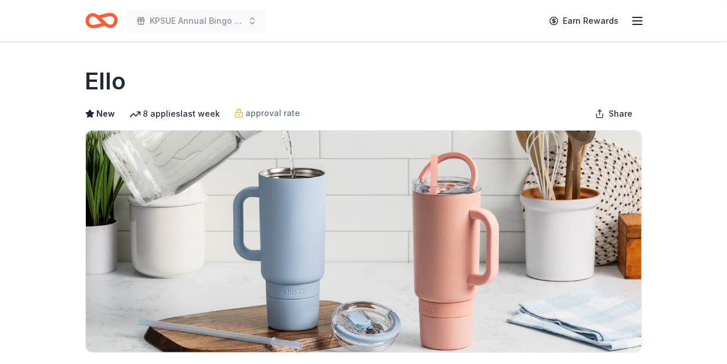
scroll to position [232, 0]
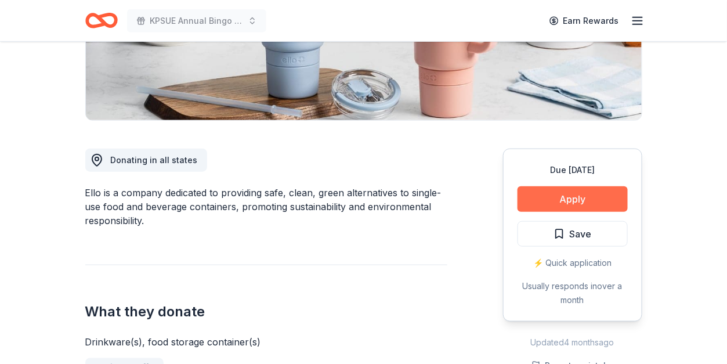
click at [562, 196] on button "Apply" at bounding box center [573, 199] width 110 height 26
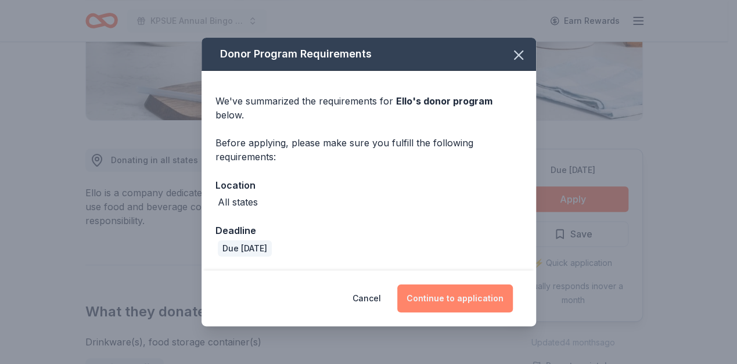
click at [438, 284] on button "Continue to application" at bounding box center [454, 298] width 115 height 28
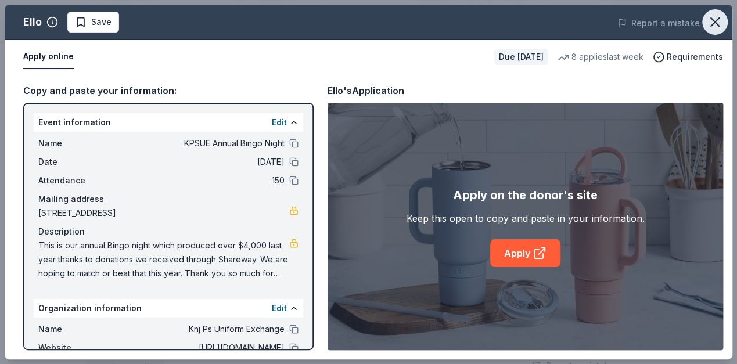
click at [702, 17] on button "button" at bounding box center [715, 22] width 26 height 26
